Goal: Transaction & Acquisition: Download file/media

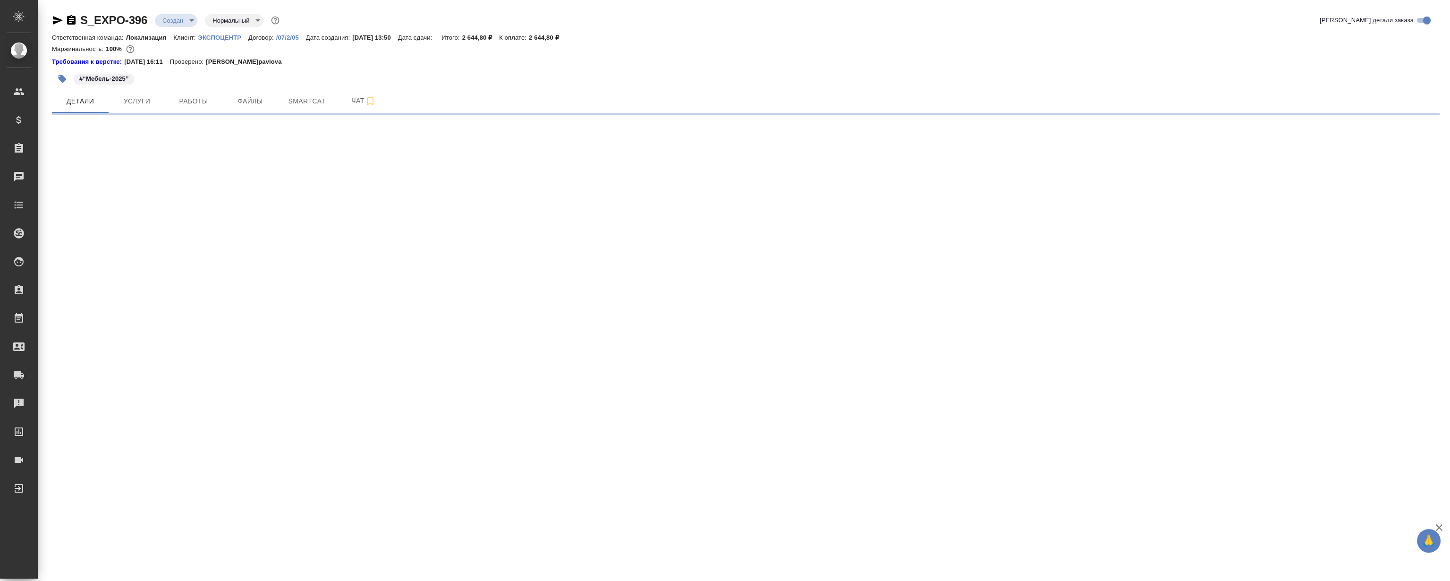
select select "RU"
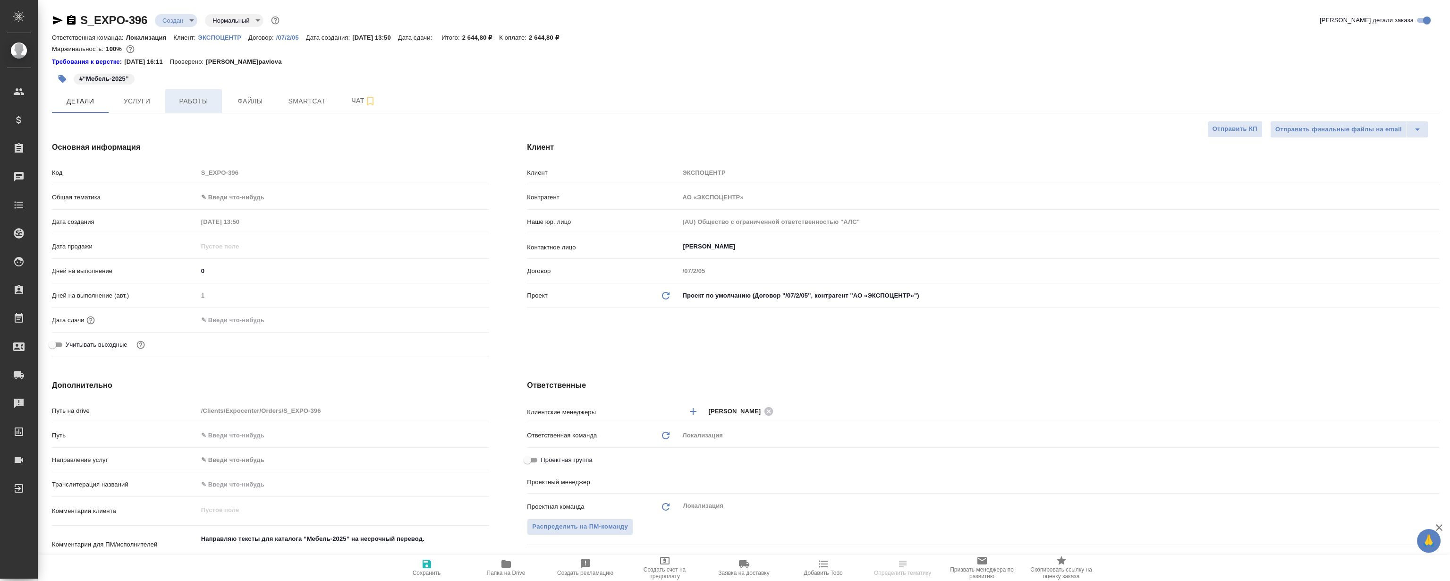
type textarea "x"
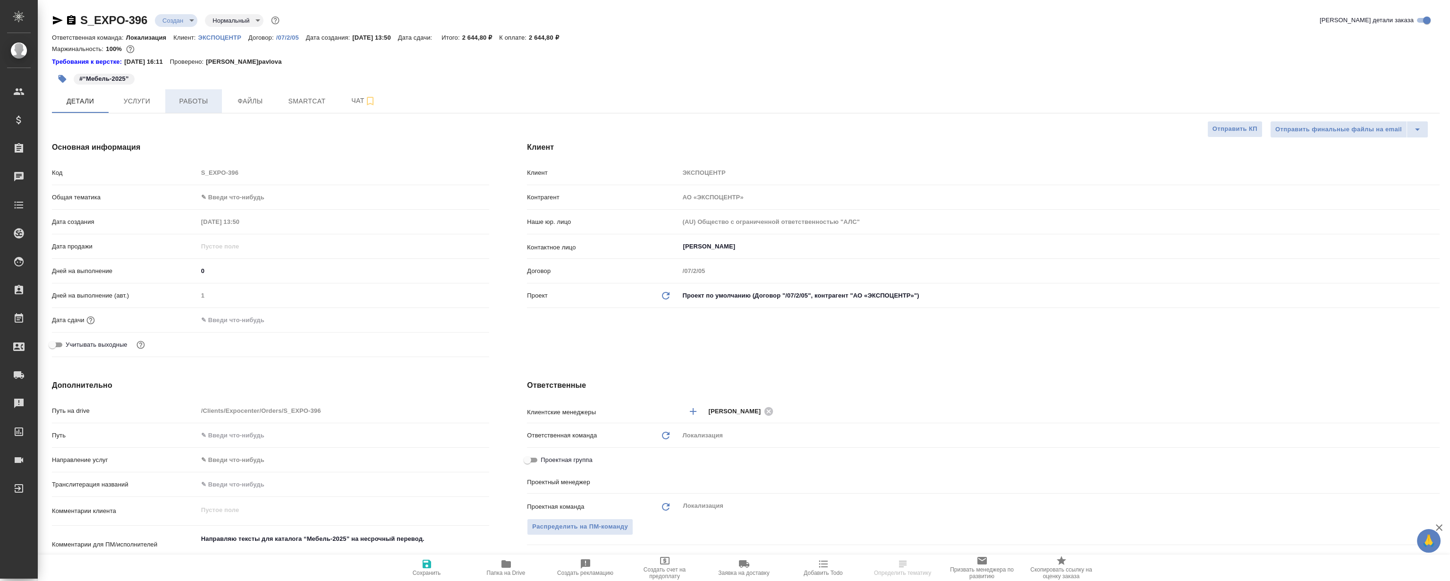
type textarea "x"
type input "[PERSON_NAME]"
click at [259, 92] on button "Файлы" at bounding box center [250, 101] width 57 height 24
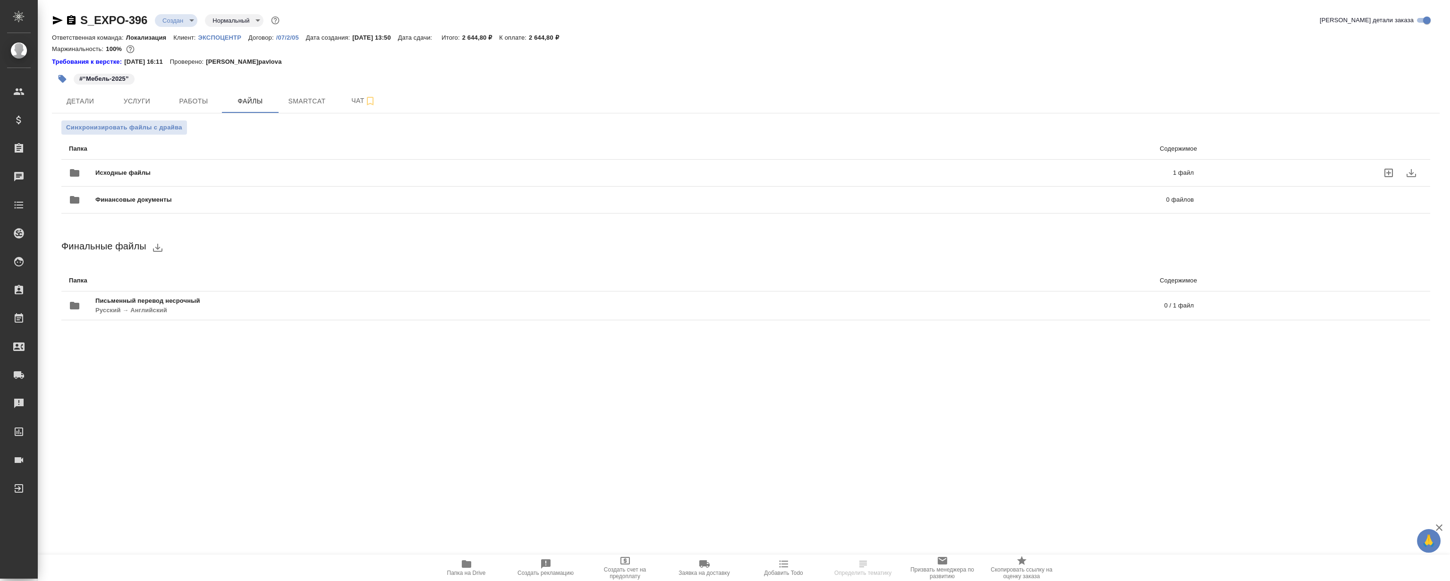
click at [341, 165] on div "Исходные файлы 1 файл" at bounding box center [631, 173] width 1125 height 23
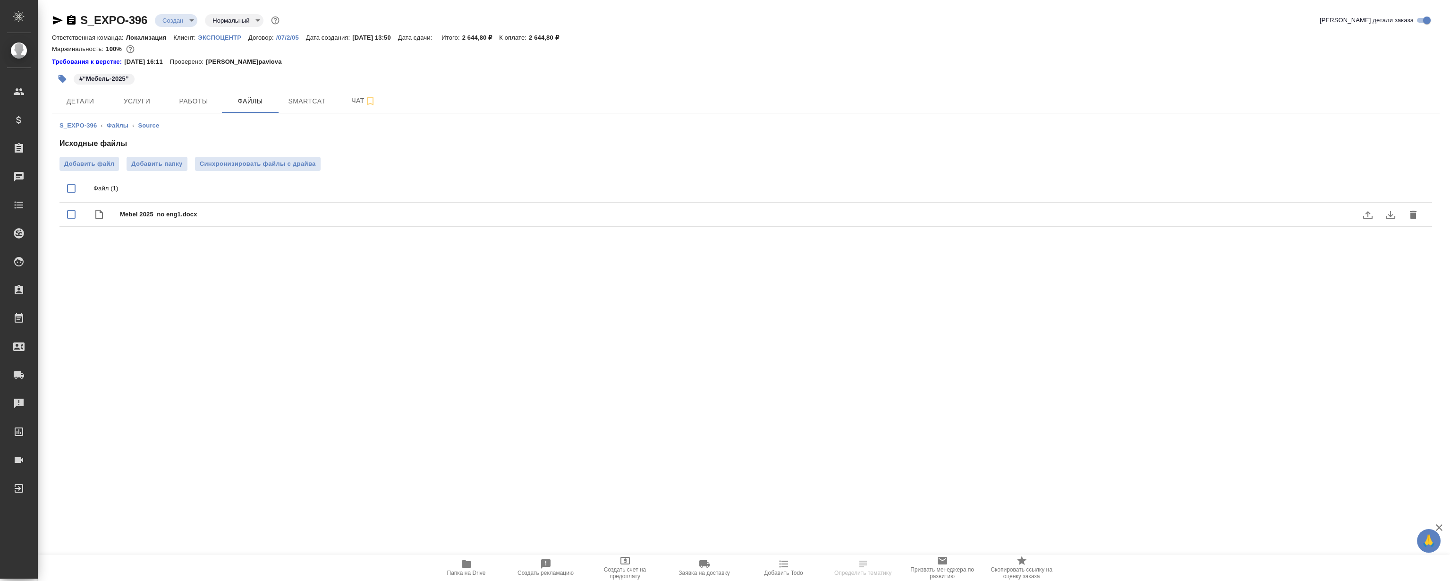
click at [1391, 215] on icon "download" at bounding box center [1390, 215] width 9 height 8
